Goal: Task Accomplishment & Management: Check status

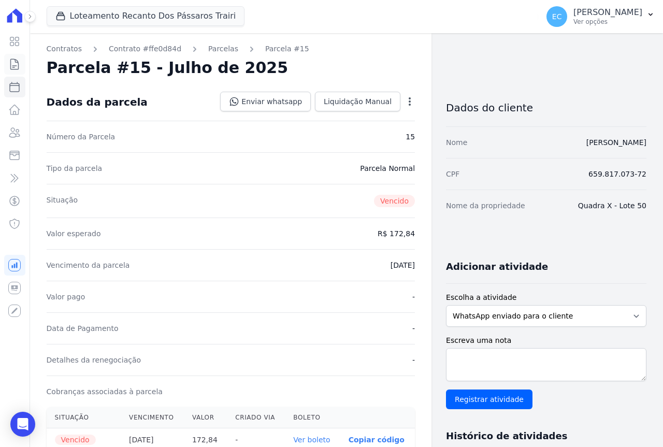
click at [18, 72] on link "Contratos" at bounding box center [14, 64] width 21 height 21
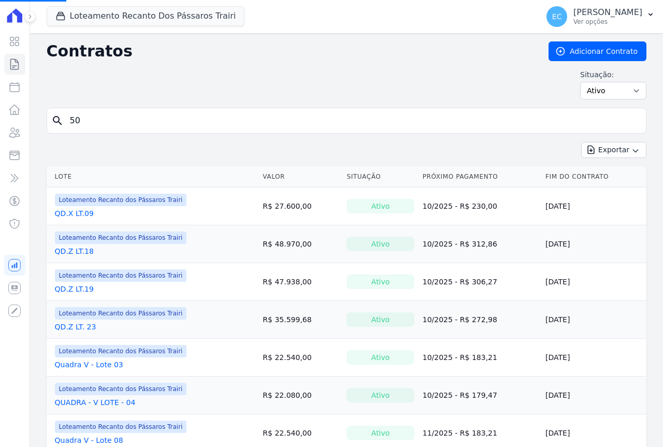
click at [99, 117] on input "50" at bounding box center [353, 120] width 578 height 21
click at [99, 122] on input "search" at bounding box center [353, 120] width 578 height 21
type input "39"
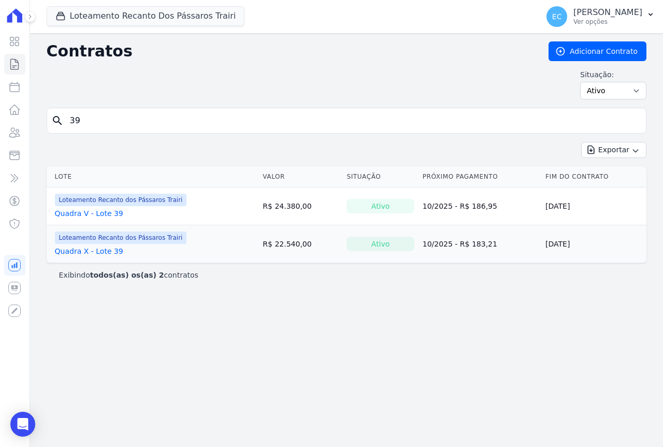
click at [94, 252] on link "Quadra X - Lote 39" at bounding box center [89, 251] width 68 height 10
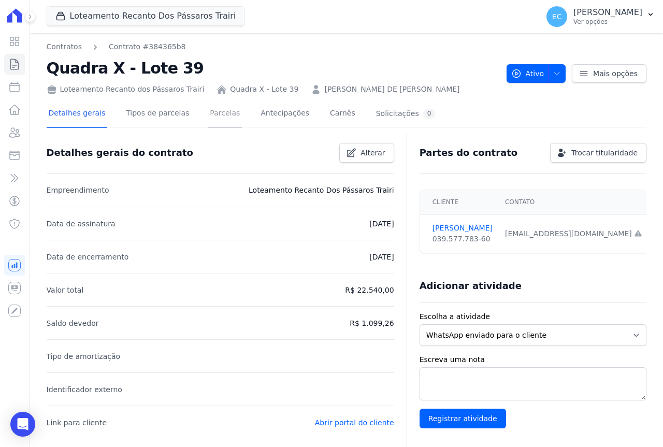
click at [215, 118] on link "Parcelas" at bounding box center [225, 114] width 34 height 27
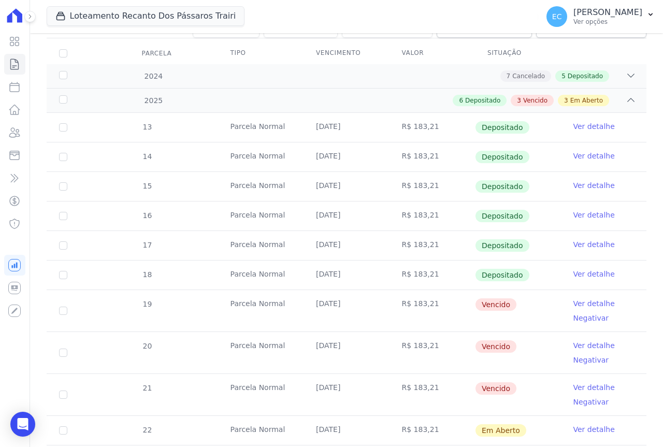
scroll to position [155, 0]
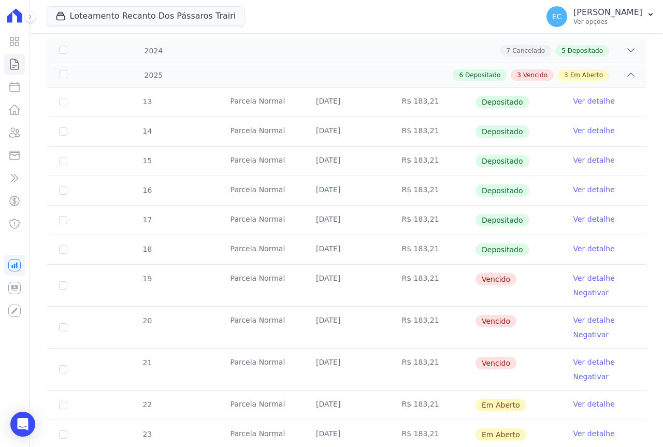
click at [586, 276] on link "Ver detalhe" at bounding box center [594, 278] width 41 height 10
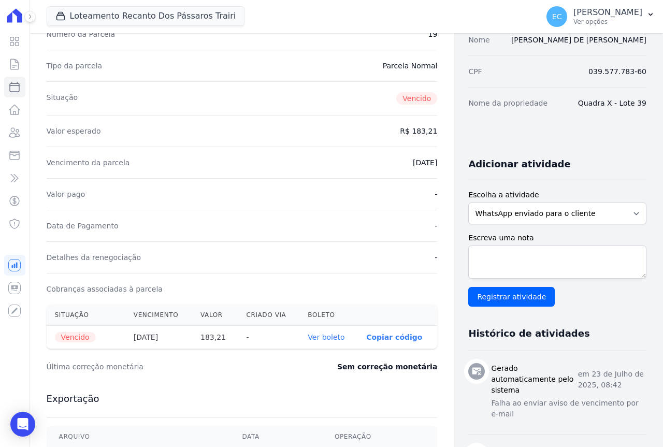
scroll to position [104, 0]
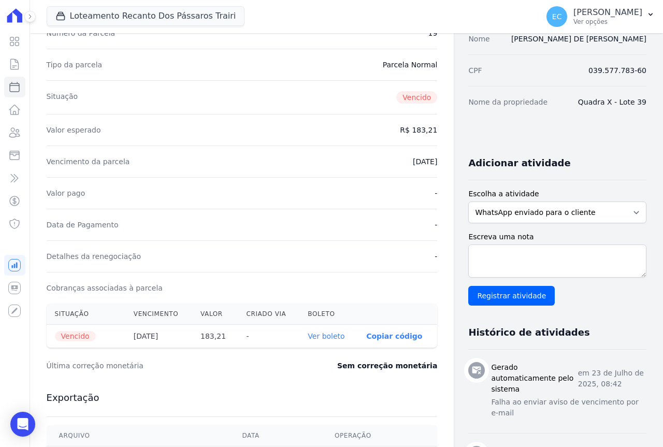
click at [308, 338] on link "Ver boleto" at bounding box center [326, 336] width 37 height 8
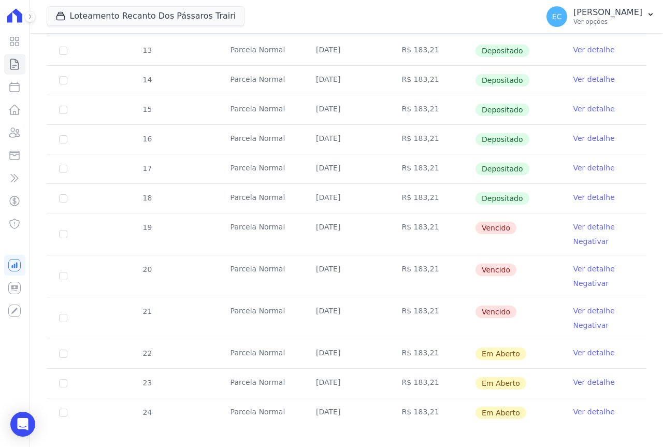
scroll to position [207, 0]
click at [584, 265] on link "Ver detalhe" at bounding box center [594, 268] width 41 height 10
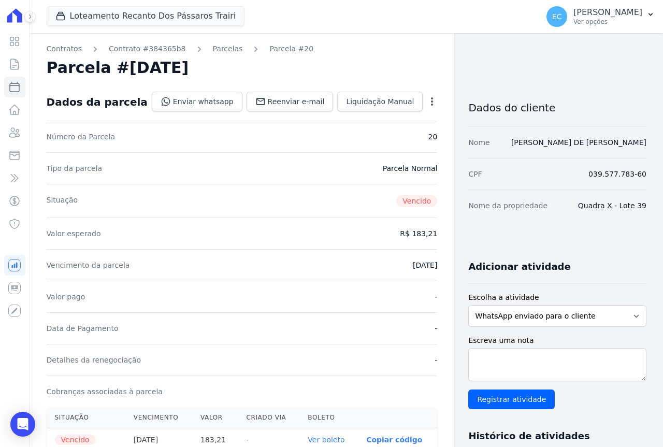
click at [312, 445] on th "Ver boleto" at bounding box center [329, 440] width 59 height 23
click at [314, 442] on link "Ver boleto" at bounding box center [326, 440] width 37 height 8
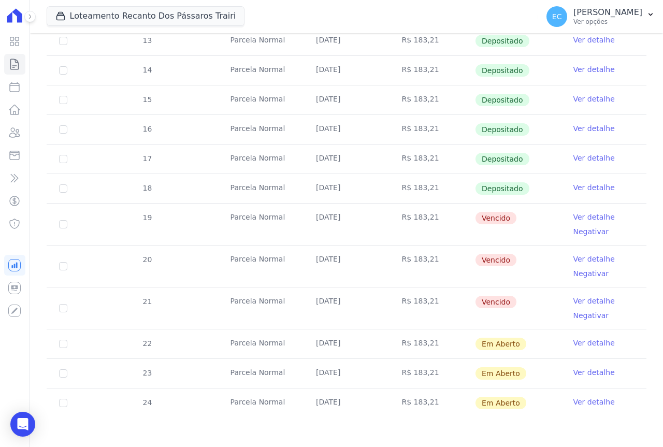
scroll to position [218, 0]
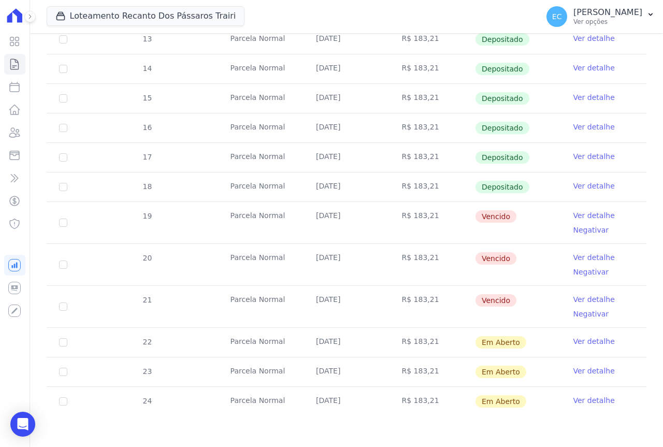
click at [577, 297] on link "Ver detalhe" at bounding box center [594, 299] width 41 height 10
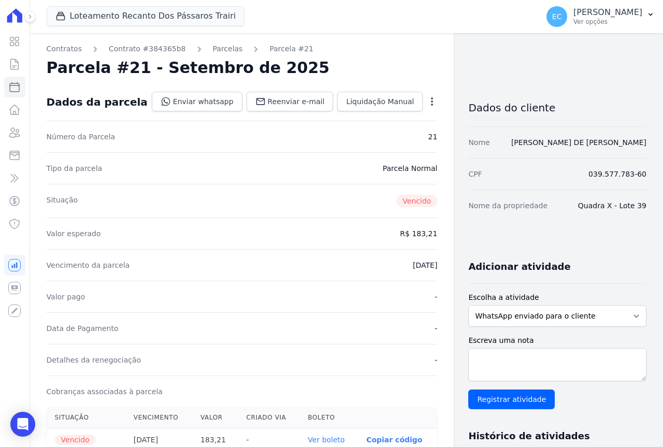
click at [319, 439] on link "Ver boleto" at bounding box center [326, 440] width 37 height 8
